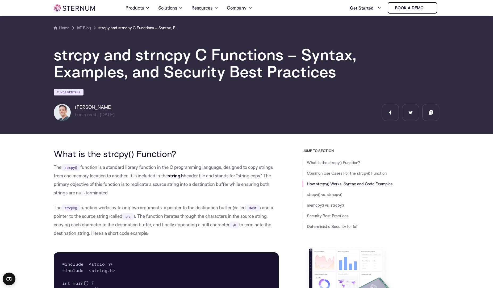
scroll to position [763, 0]
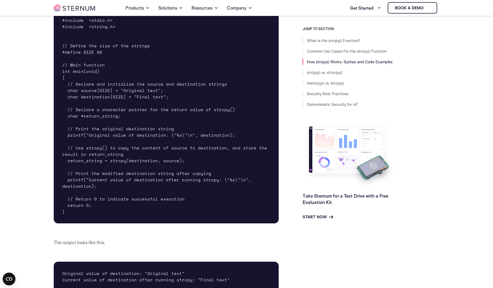
drag, startPoint x: 0, startPoint y: 0, endPoint x: 251, endPoint y: 129, distance: 282.1
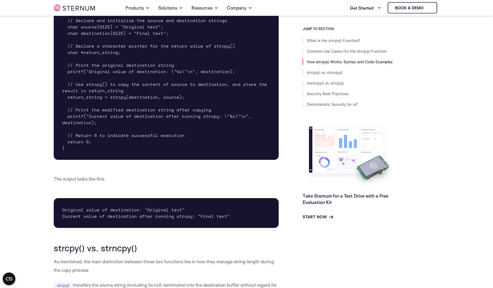
scroll to position [824, 0]
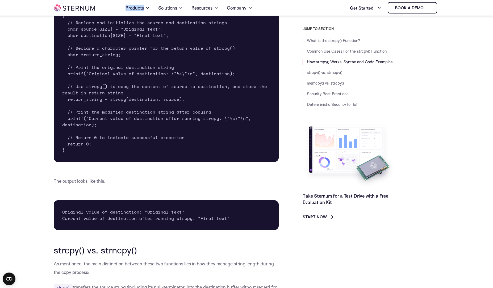
drag, startPoint x: 146, startPoint y: 106, endPoint x: 165, endPoint y: -18, distance: 125.7
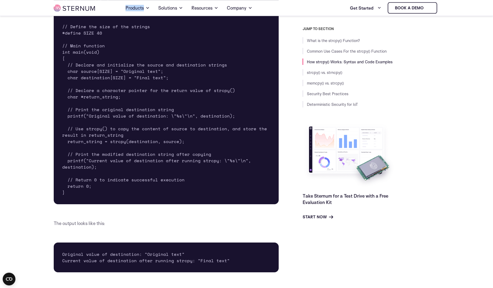
scroll to position [781, 0]
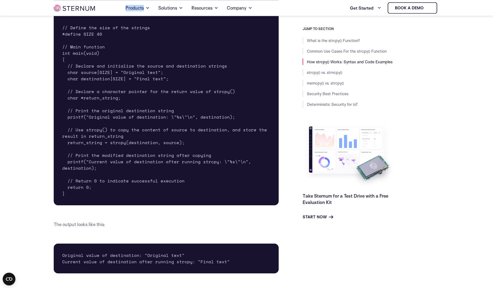
drag, startPoint x: 73, startPoint y: 46, endPoint x: 82, endPoint y: 212, distance: 166.3
click at [82, 205] on pre "// Include necessary header files #include <stdio.h> #include <string.h> // Def…" at bounding box center [166, 94] width 225 height 221
copy pre "ain function int main(void) { // Declare and initialize the source and destinat…"
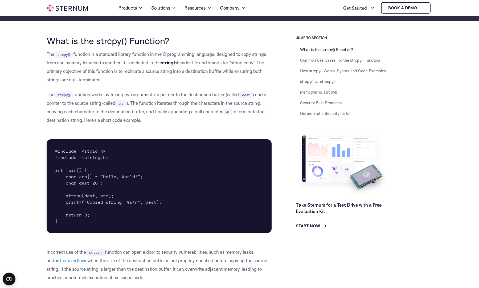
scroll to position [81, 0]
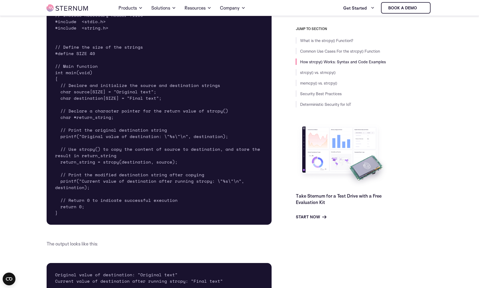
scroll to position [762, 0]
click at [155, 224] on pre "// Include necessary header files #include <stdio.h> #include <string.h> // Def…" at bounding box center [159, 113] width 225 height 221
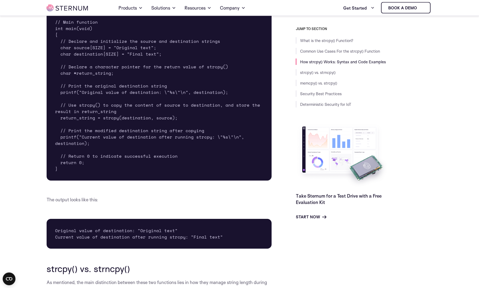
scroll to position [805, 0]
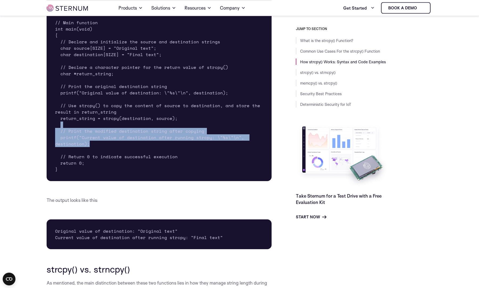
drag, startPoint x: 111, startPoint y: 127, endPoint x: 110, endPoint y: 144, distance: 17.3
click at [110, 144] on pre "// Include necessary header files #include <stdio.h> #include <string.h> // Def…" at bounding box center [159, 70] width 225 height 221
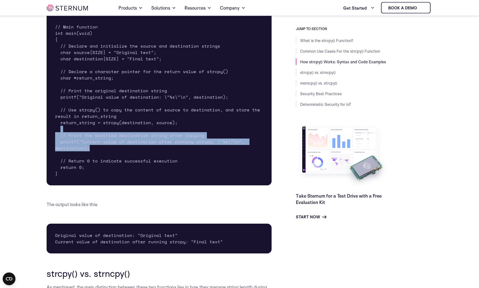
scroll to position [800, 0]
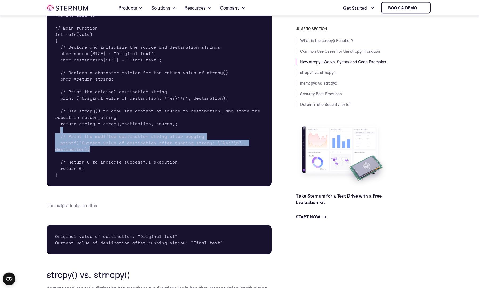
copy pre "// Print the modified destination string after copying printf("Current value of…"
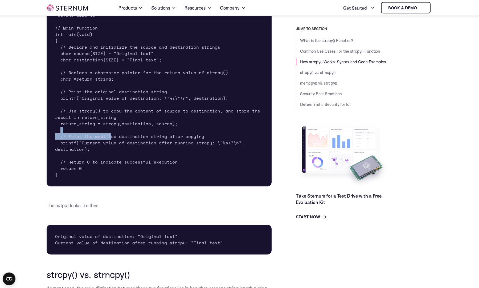
click at [111, 133] on pre "// Include necessary header files #include <stdio.h> #include <string.h> // Def…" at bounding box center [159, 75] width 225 height 221
click at [111, 137] on pre "// Include necessary header files #include <stdio.h> #include <string.h> // Def…" at bounding box center [159, 75] width 225 height 221
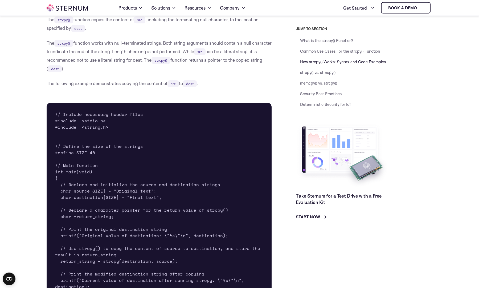
scroll to position [665, 0]
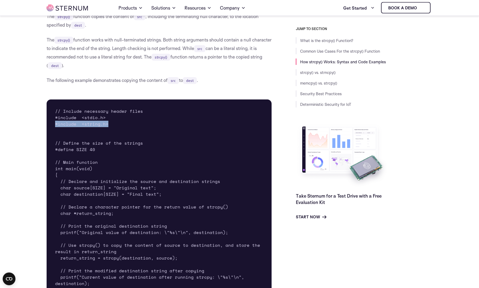
drag, startPoint x: 56, startPoint y: 125, endPoint x: 111, endPoint y: 124, distance: 55.4
click at [110, 125] on pre "// Include necessary header files #include <stdio.h> #include <string.h> // Def…" at bounding box center [159, 210] width 225 height 221
copy pre "#include <string.h>"
